Goal: Task Accomplishment & Management: Use online tool/utility

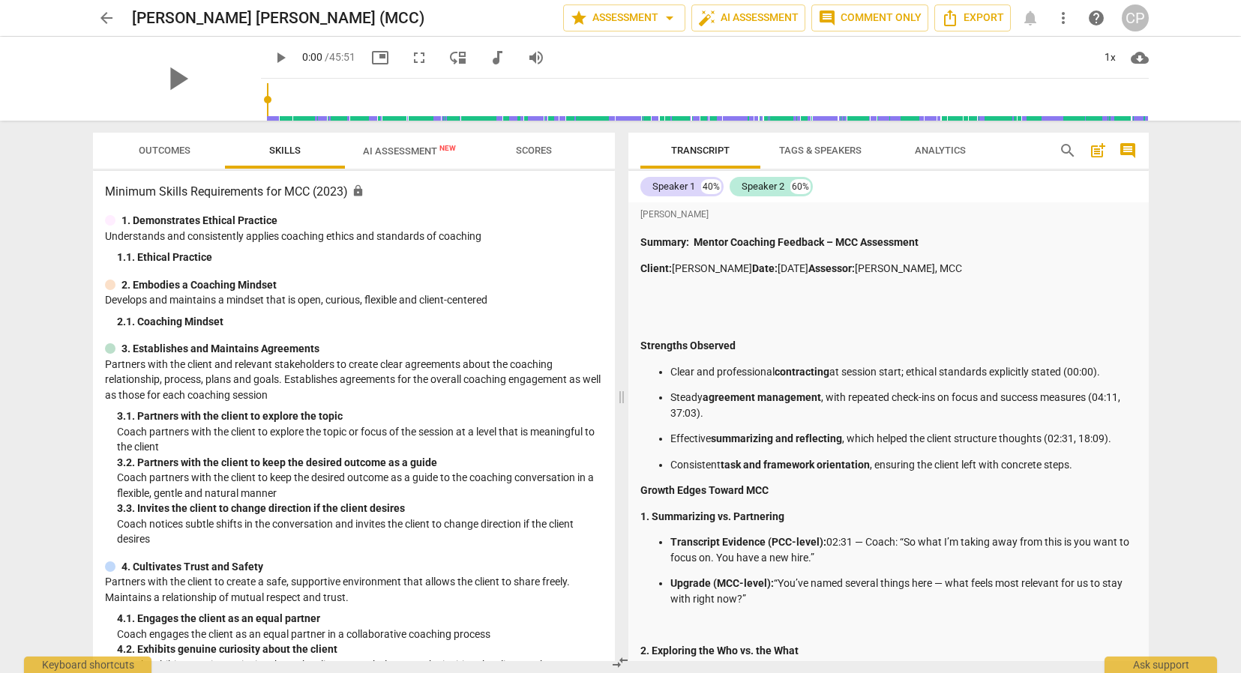
scroll to position [945, 0]
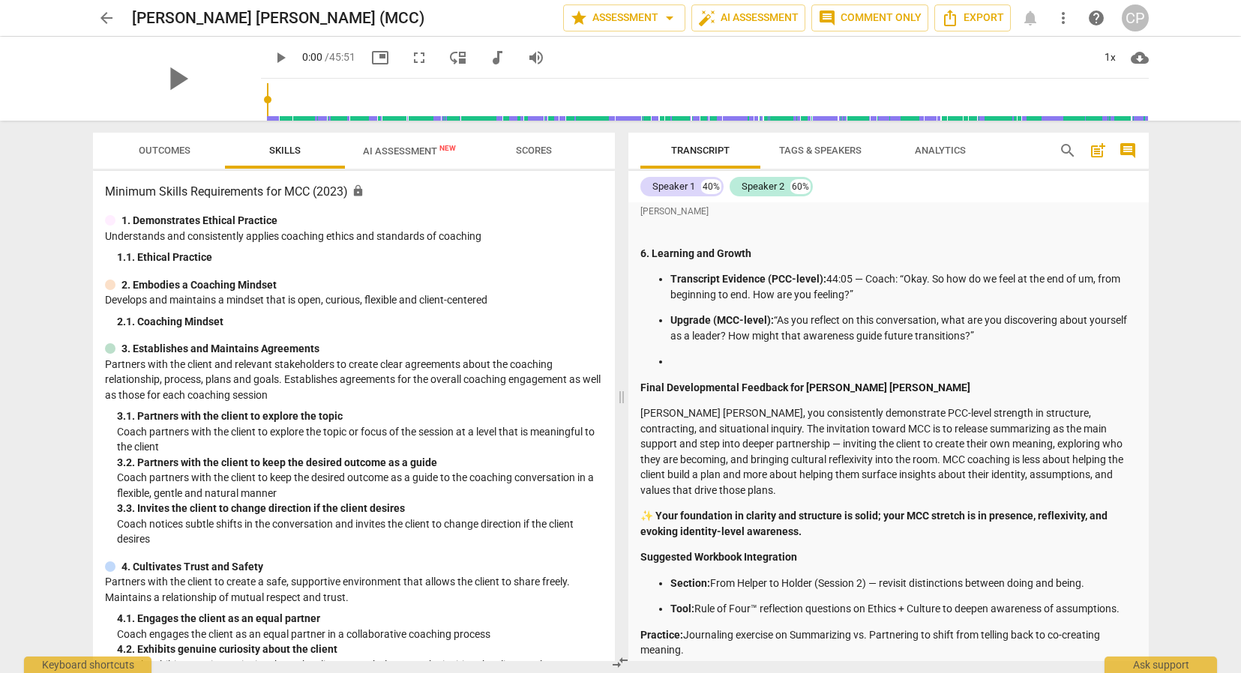
click at [100, 16] on span "arrow_back" at bounding box center [106, 18] width 18 height 18
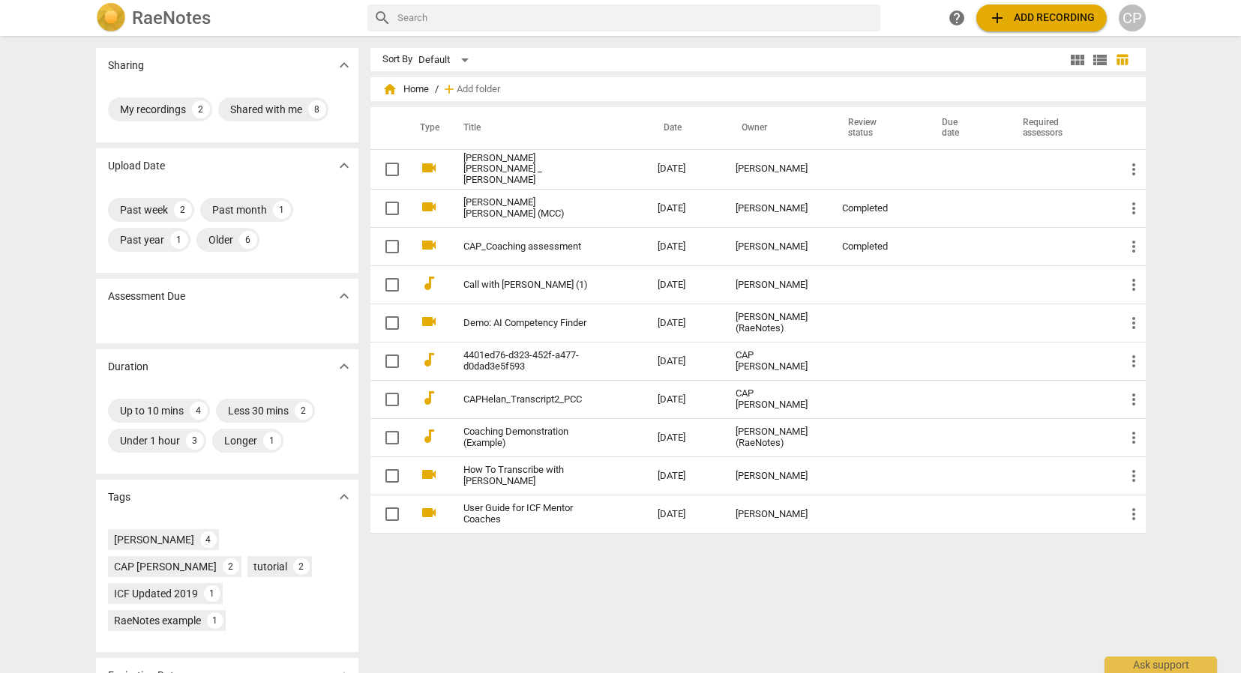
click at [1049, 27] on button "add Add recording" at bounding box center [1041, 17] width 130 height 27
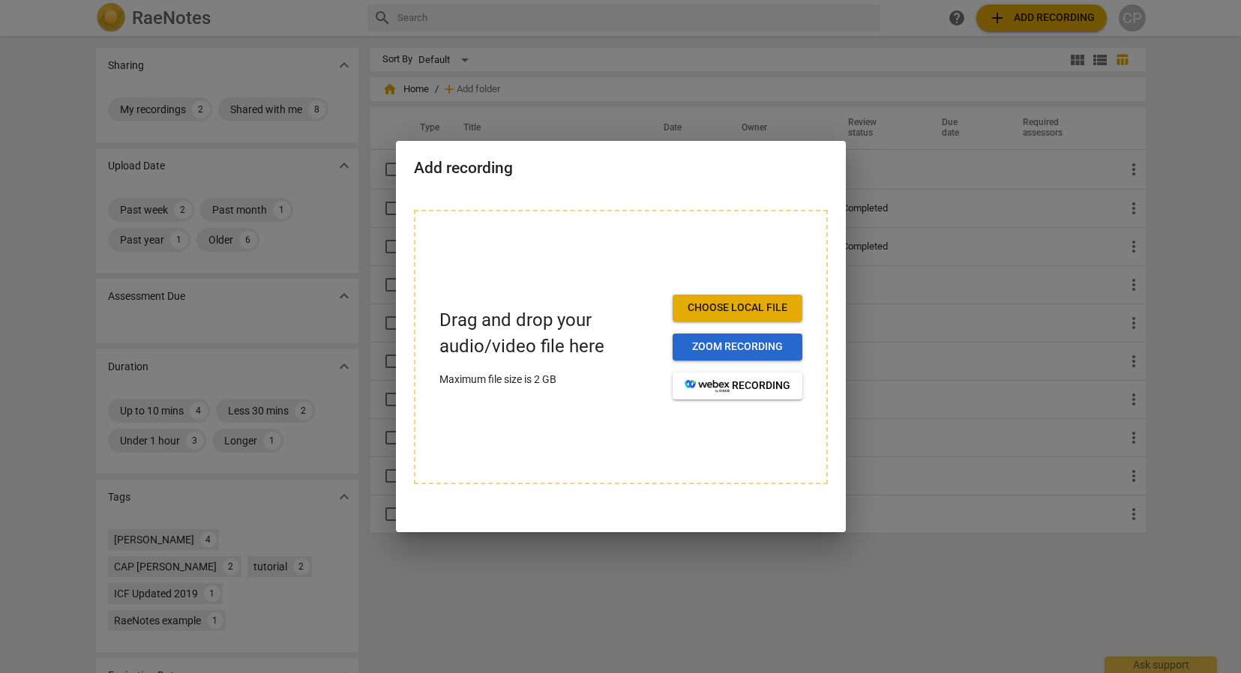
click at [733, 346] on span "Zoom recording" at bounding box center [738, 347] width 106 height 15
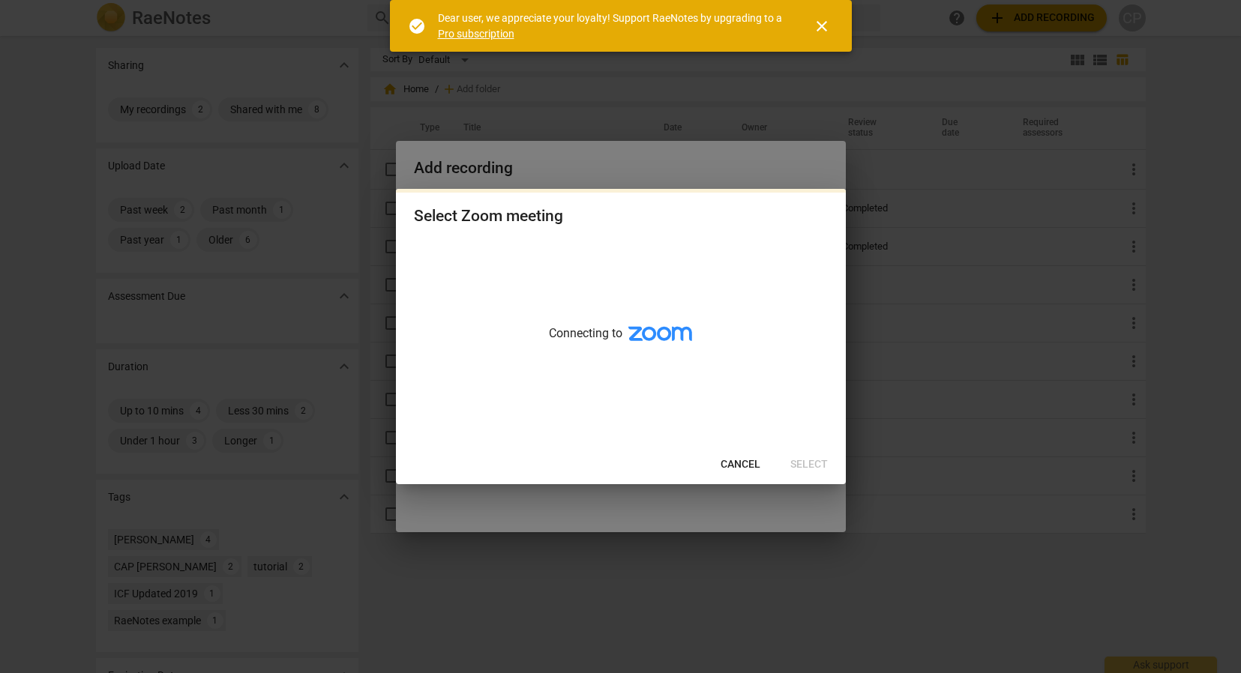
click at [679, 329] on icon at bounding box center [660, 334] width 64 height 14
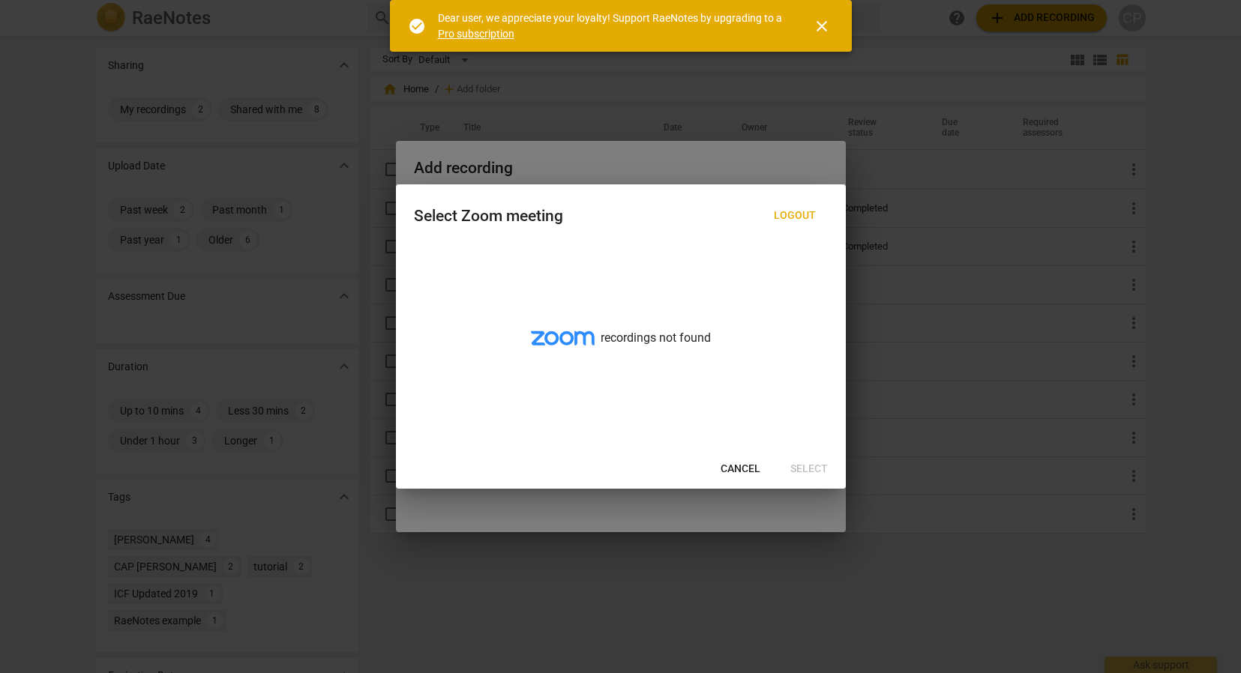
click at [784, 220] on span "Logout" at bounding box center [795, 215] width 42 height 15
drag, startPoint x: 733, startPoint y: 469, endPoint x: 822, endPoint y: 418, distance: 102.8
click at [734, 469] on span "Cancel" at bounding box center [741, 469] width 40 height 15
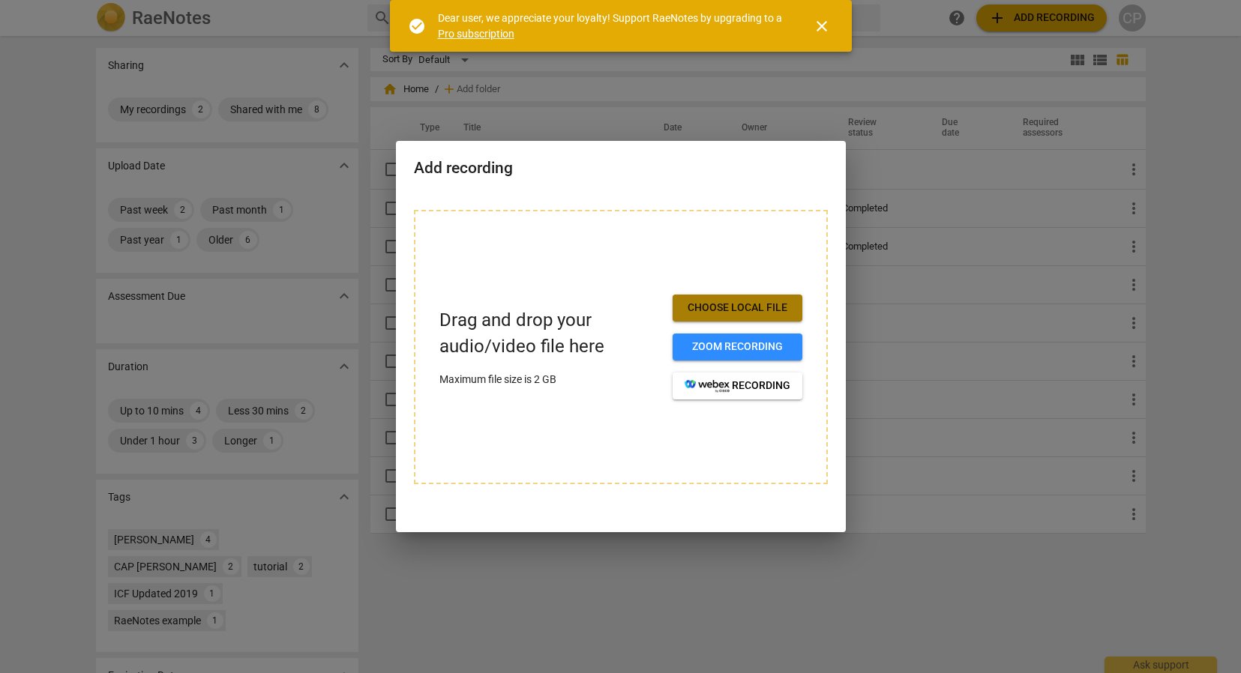
click at [747, 315] on span "Choose local file" at bounding box center [738, 308] width 106 height 15
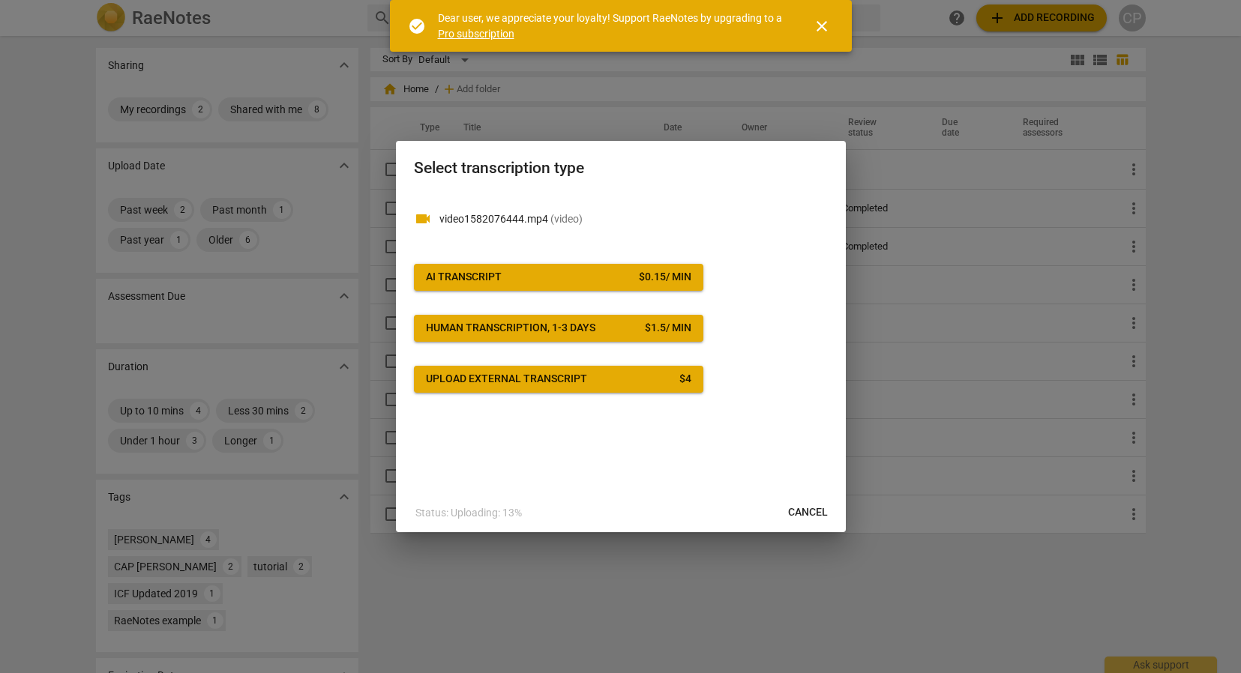
click at [805, 511] on span "Cancel" at bounding box center [808, 512] width 40 height 15
